Goal: Navigation & Orientation: Find specific page/section

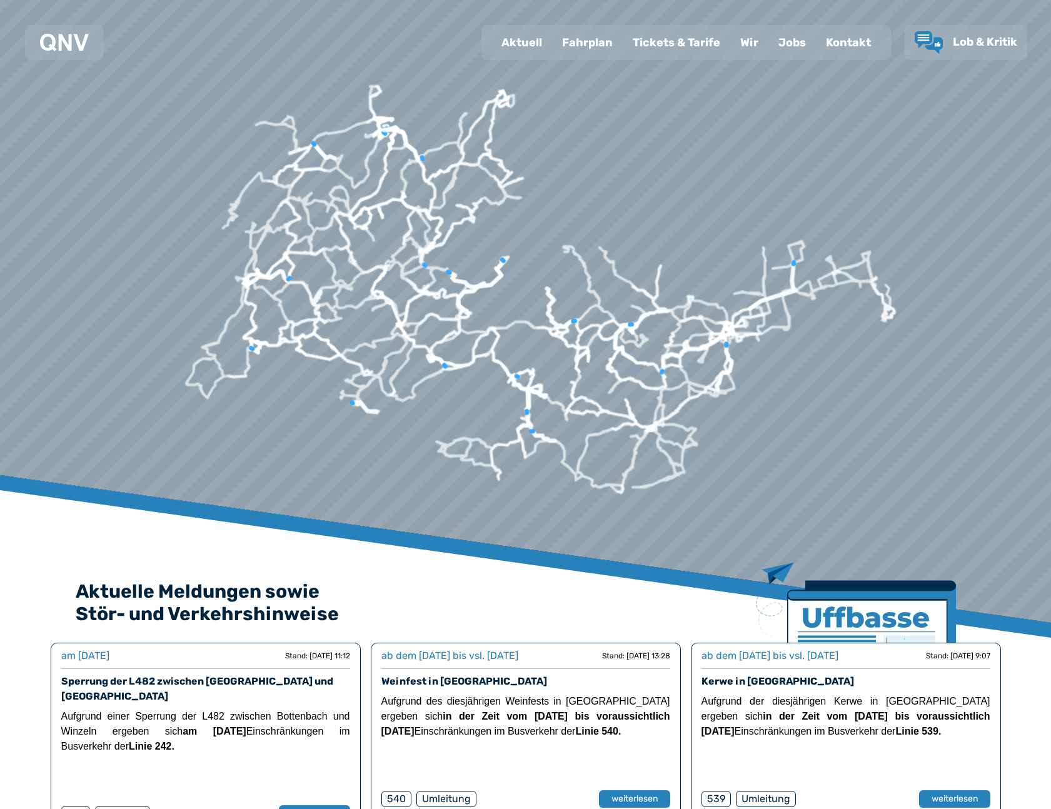
drag, startPoint x: 542, startPoint y: 47, endPoint x: 602, endPoint y: 46, distance: 60.0
click at [542, 47] on div "Aktuell" at bounding box center [521, 42] width 61 height 33
select select "*"
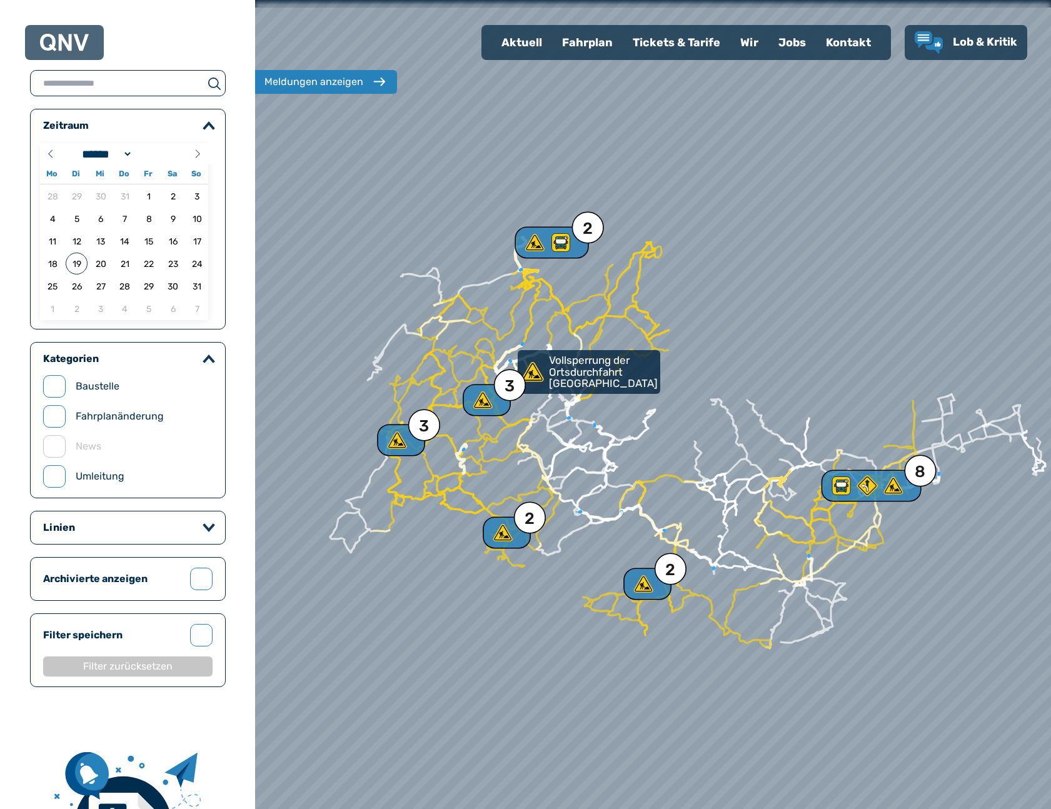
click at [747, 48] on div "Wir" at bounding box center [749, 42] width 38 height 33
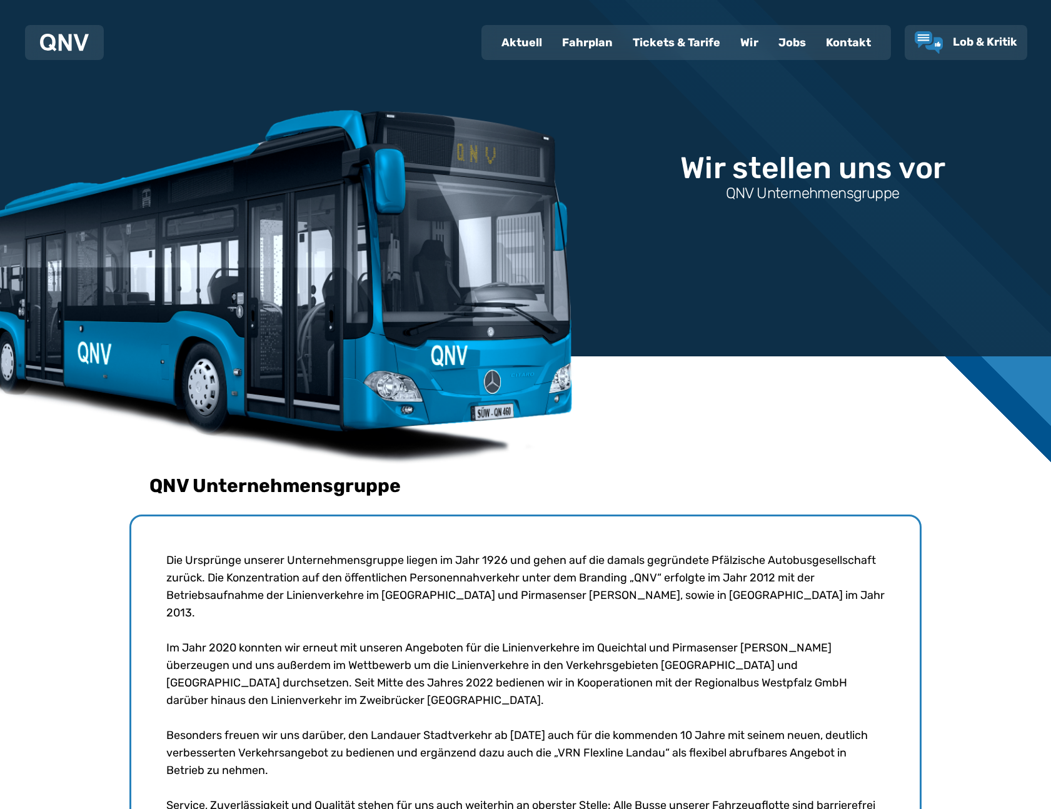
click at [788, 46] on div "Jobs" at bounding box center [792, 42] width 48 height 33
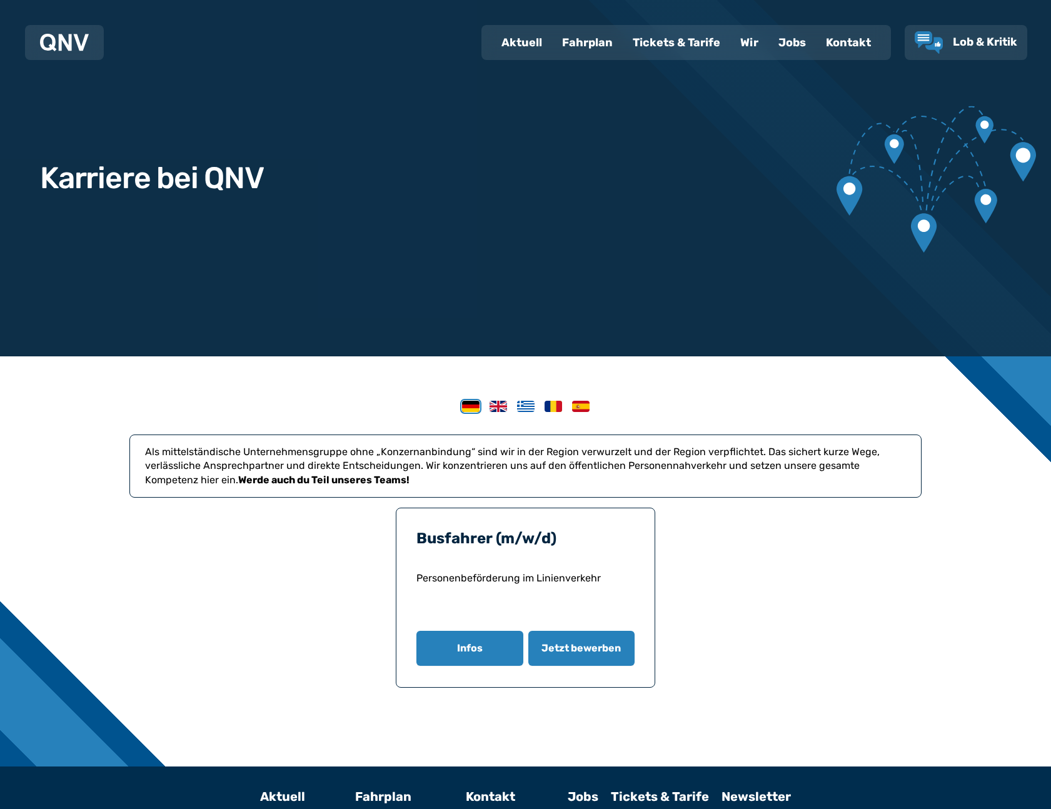
click at [834, 43] on div "Kontakt" at bounding box center [848, 42] width 65 height 33
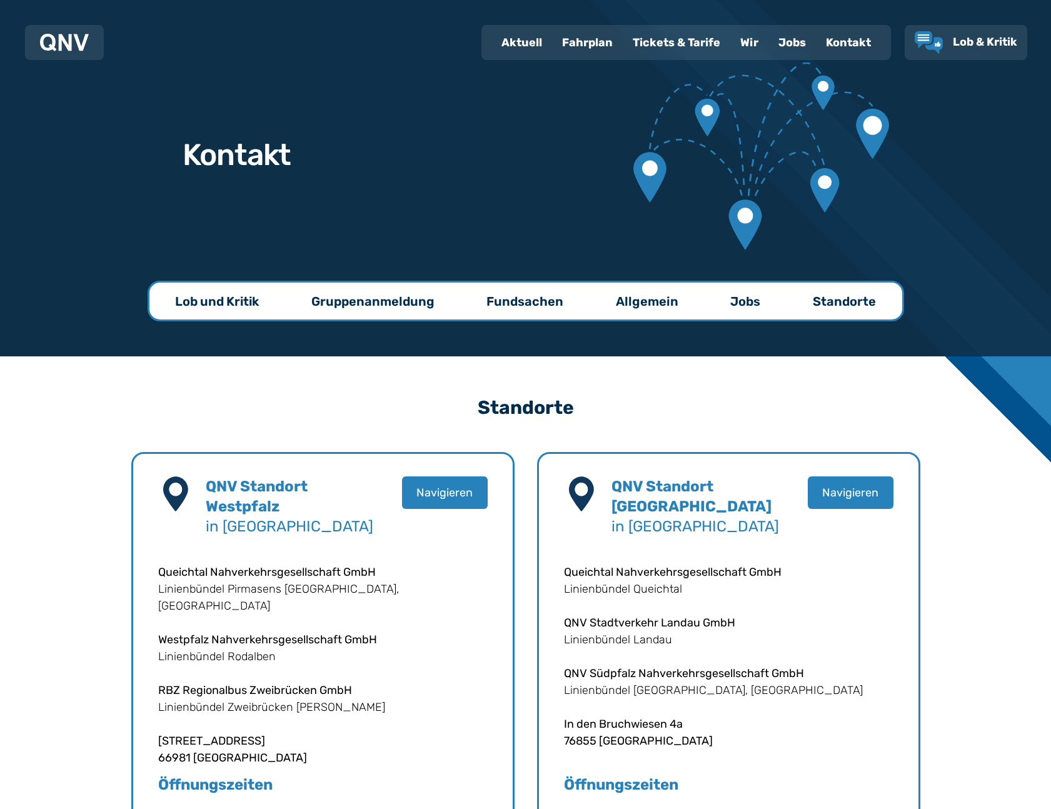
click at [191, 304] on p "Lob und Kritik" at bounding box center [217, 302] width 84 height 18
